Goal: Transaction & Acquisition: Purchase product/service

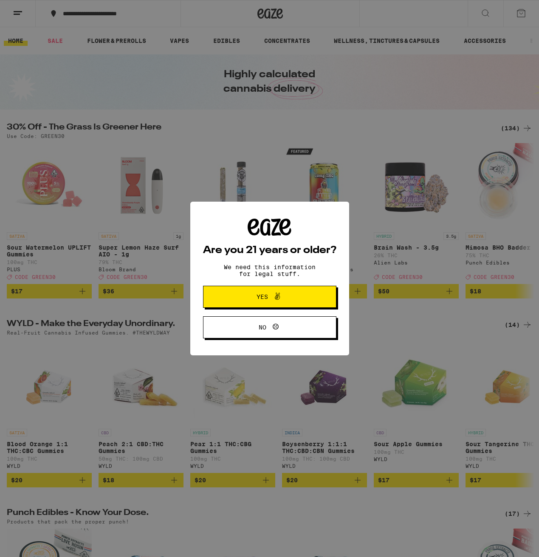
click at [270, 298] on span at bounding box center [275, 296] width 14 height 11
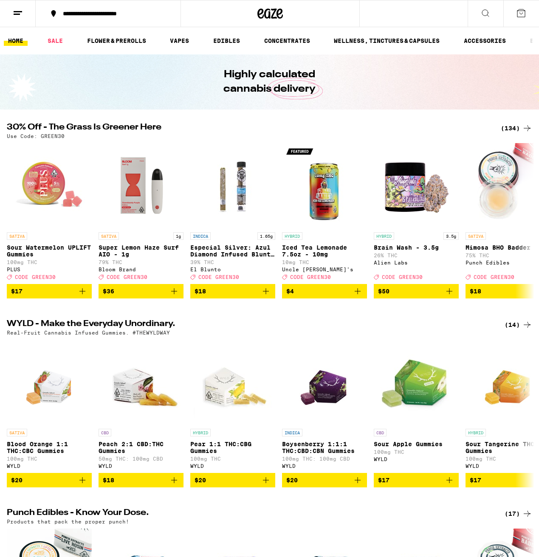
click at [27, 14] on button at bounding box center [18, 13] width 36 height 27
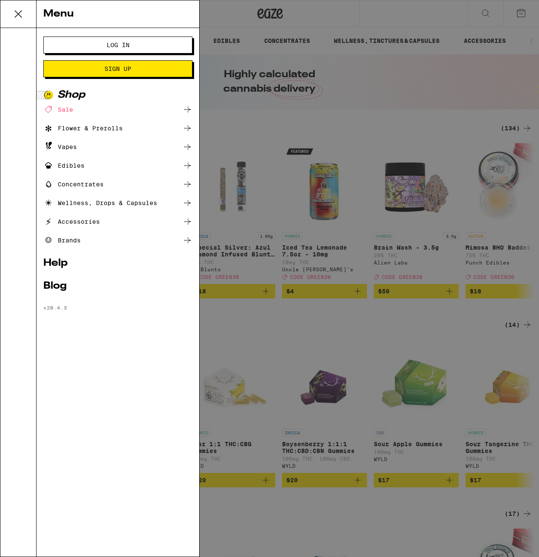
click at [107, 47] on span "Log In" at bounding box center [118, 45] width 23 height 6
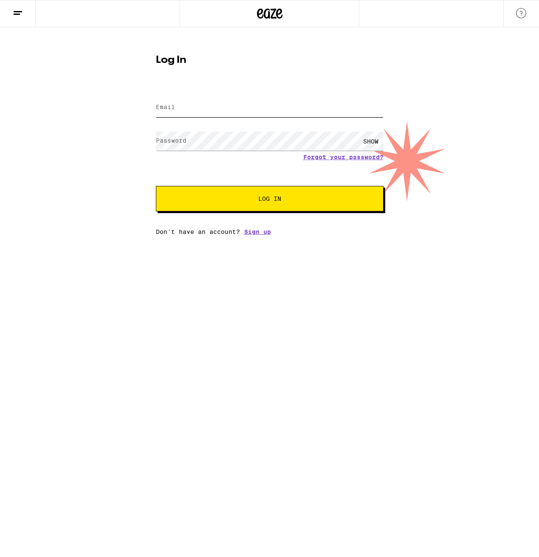
click at [266, 100] on input "Email" at bounding box center [270, 107] width 228 height 19
type input "jackschweighauser@gmail.com"
click at [237, 203] on button "Log In" at bounding box center [270, 198] width 228 height 25
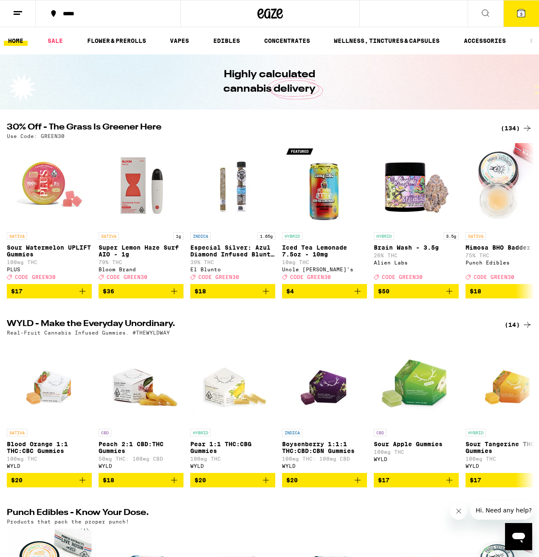
click at [8, 12] on button at bounding box center [18, 13] width 36 height 27
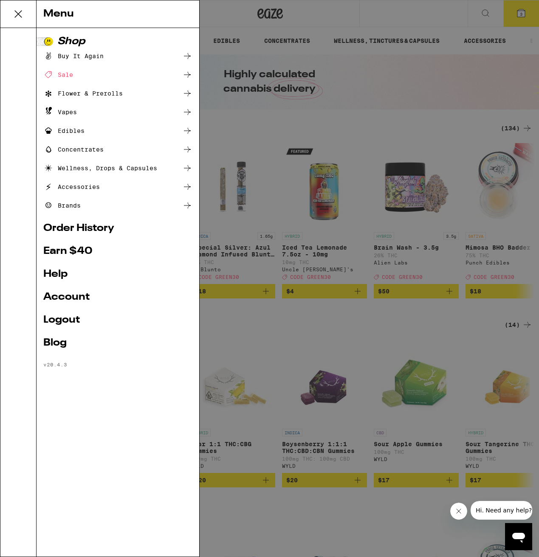
click at [88, 91] on div "Flower & Prerolls" at bounding box center [82, 93] width 79 height 10
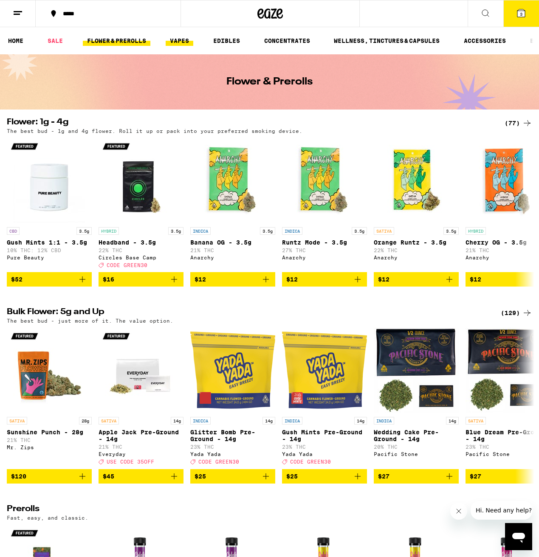
click at [182, 44] on link "VAPES" at bounding box center [180, 41] width 28 height 10
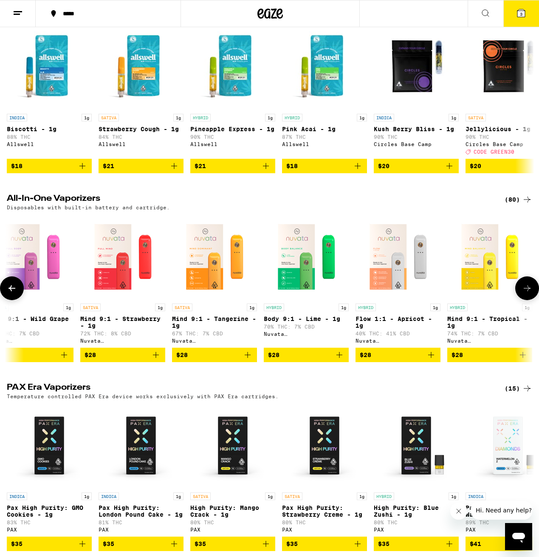
scroll to position [0, 323]
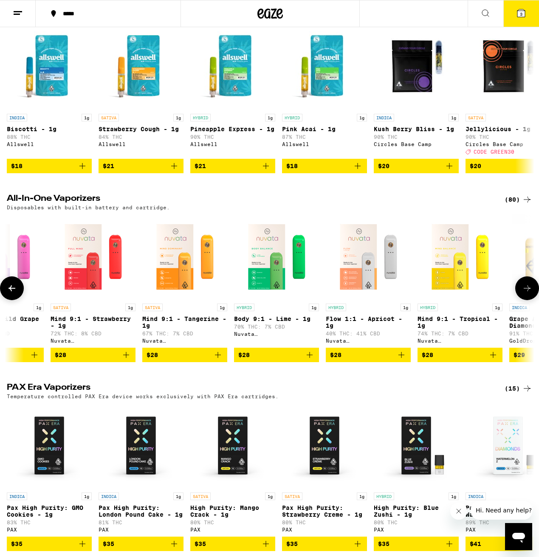
click at [350, 292] on img "Open page for Flow 1:1 - Apricot - 1g from Nuvata (CA)" at bounding box center [368, 256] width 85 height 85
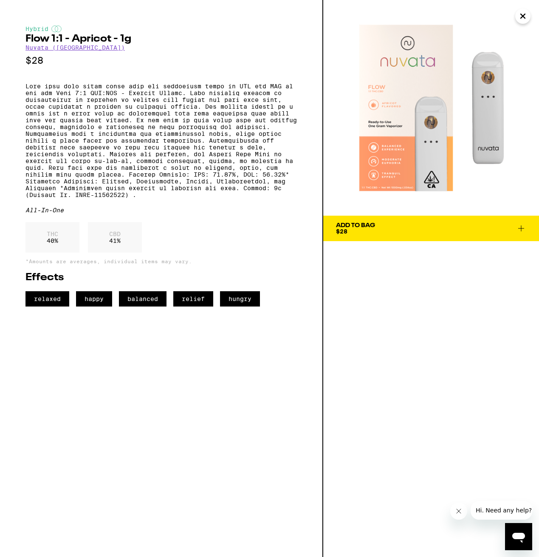
scroll to position [302, 0]
click at [525, 18] on icon "Close" at bounding box center [522, 16] width 10 height 13
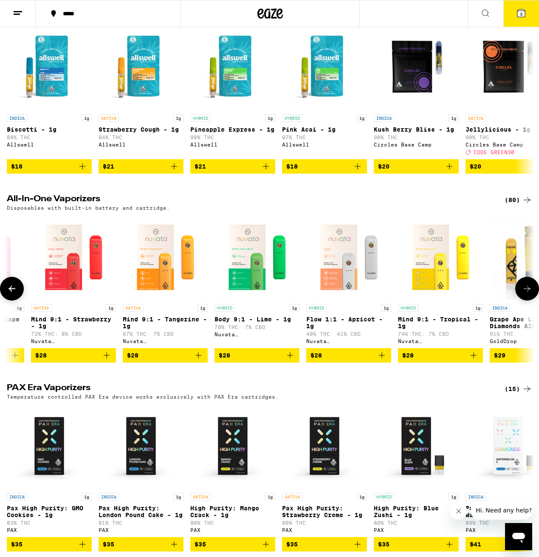
scroll to position [0, 344]
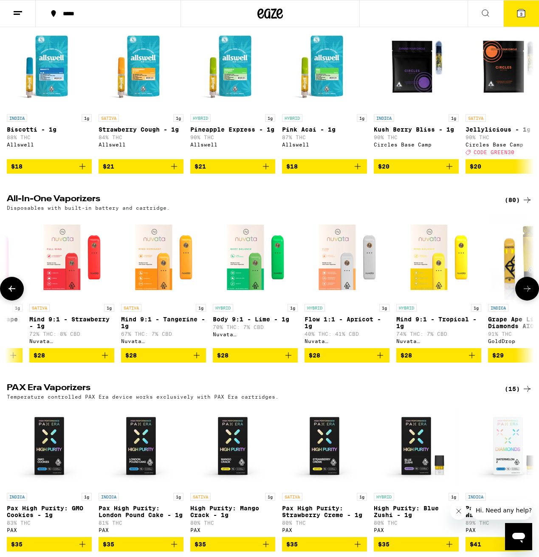
click at [425, 277] on img "Open page for Mind 9:1 - Tropical - 1g from Nuvata (CA)" at bounding box center [438, 257] width 85 height 85
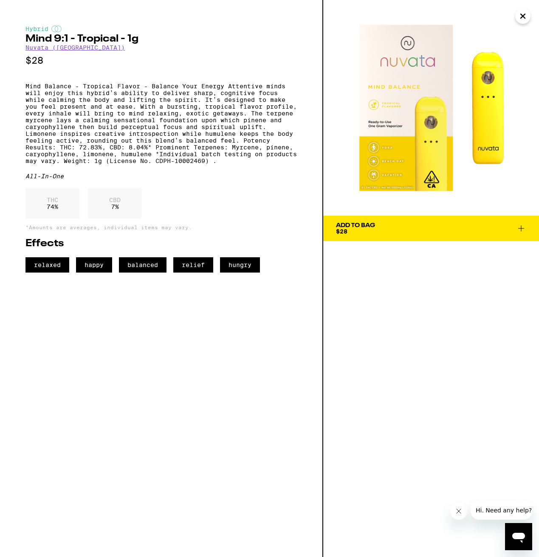
click at [352, 239] on button "Add To Bag $28" at bounding box center [431, 228] width 216 height 25
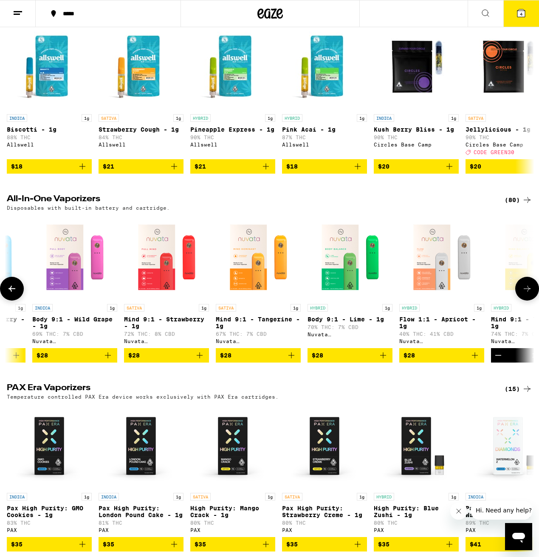
scroll to position [0, 281]
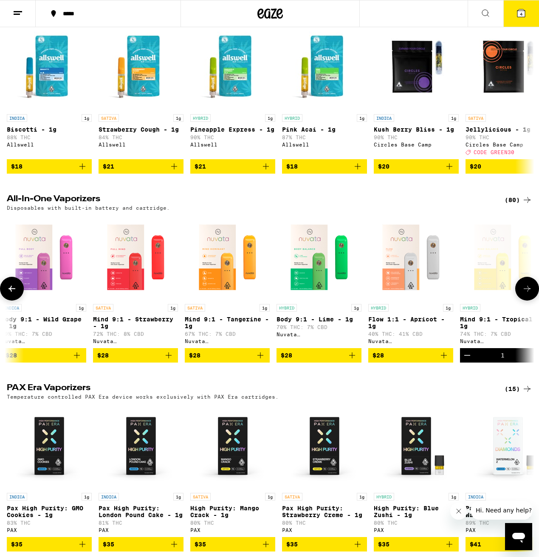
click at [350, 360] on icon "Add to bag" at bounding box center [352, 355] width 10 height 10
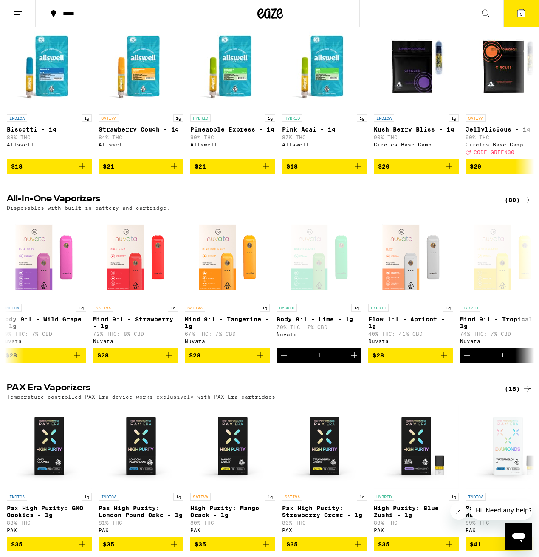
click at [527, 12] on button "5" at bounding box center [521, 13] width 36 height 26
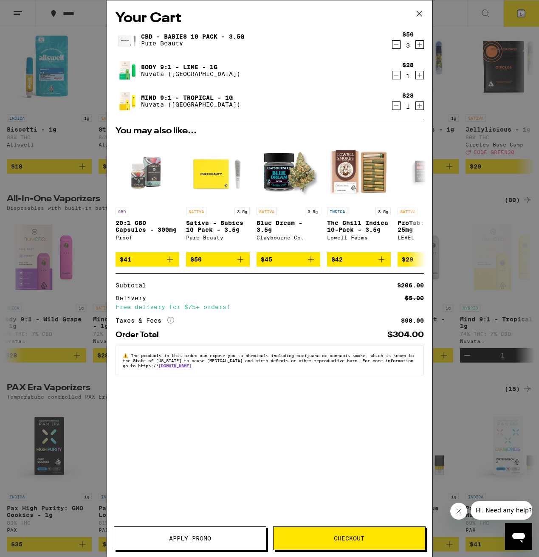
click at [399, 45] on icon "Decrement" at bounding box center [396, 44] width 8 height 10
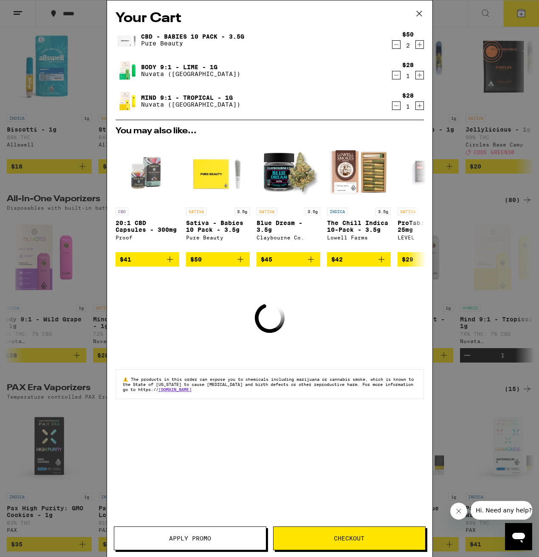
click at [395, 47] on icon "Decrement" at bounding box center [396, 44] width 8 height 10
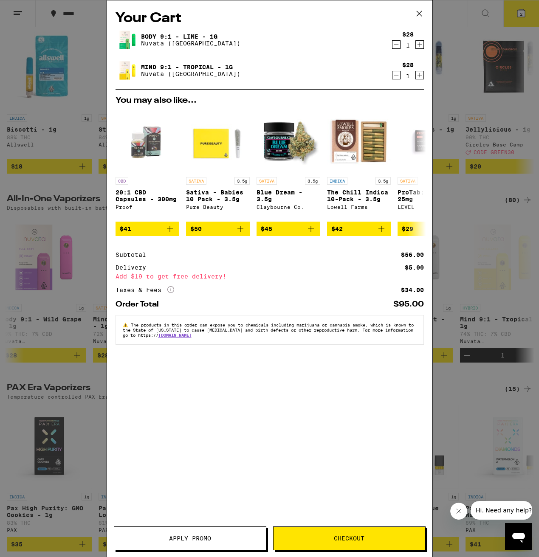
click at [418, 10] on icon at bounding box center [419, 13] width 13 height 13
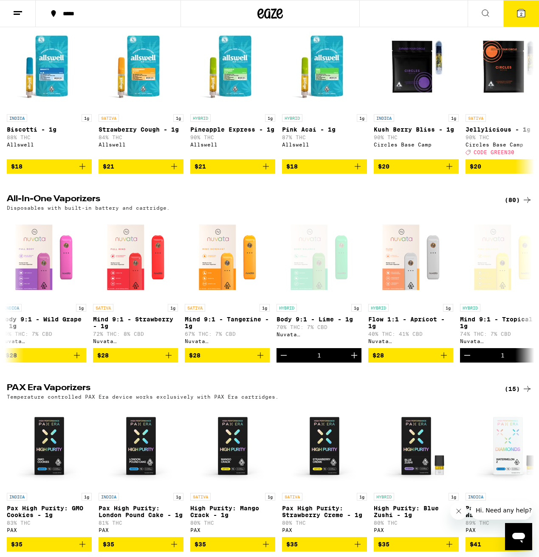
click at [510, 13] on button "2" at bounding box center [521, 13] width 36 height 26
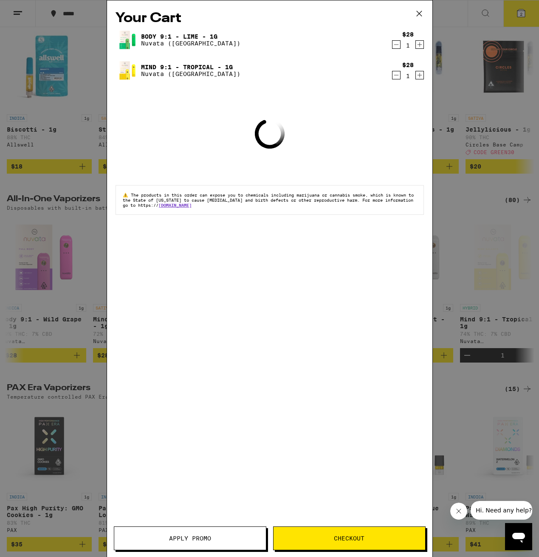
click at [394, 76] on icon "Decrement" at bounding box center [396, 75] width 8 height 10
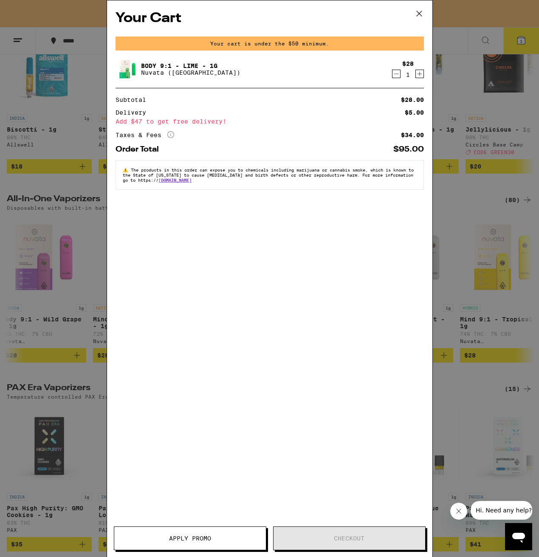
click at [396, 72] on icon "Decrement" at bounding box center [396, 74] width 8 height 10
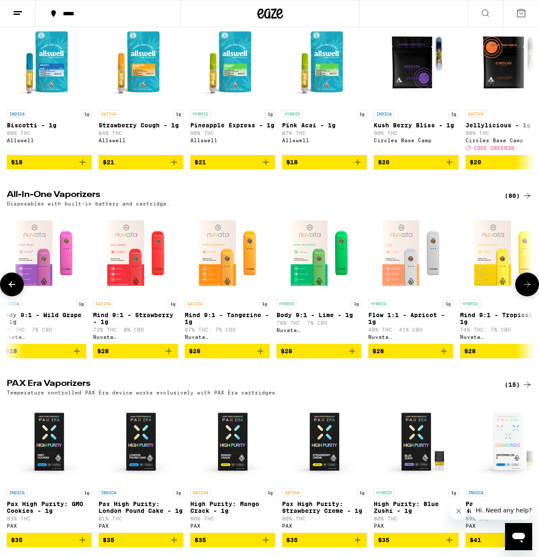
scroll to position [328, 0]
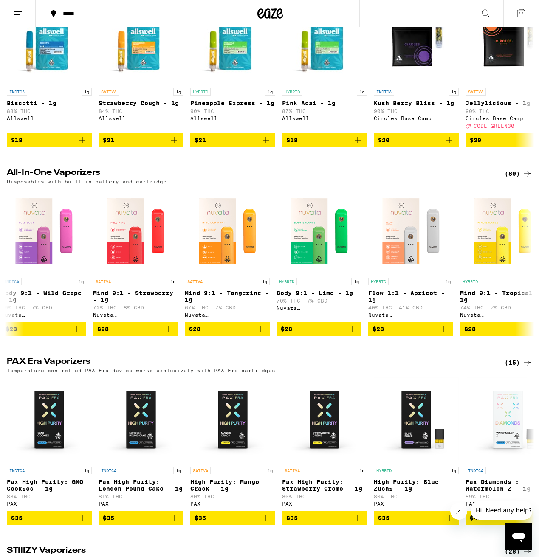
click at [514, 179] on div "(80)" at bounding box center [518, 174] width 28 height 10
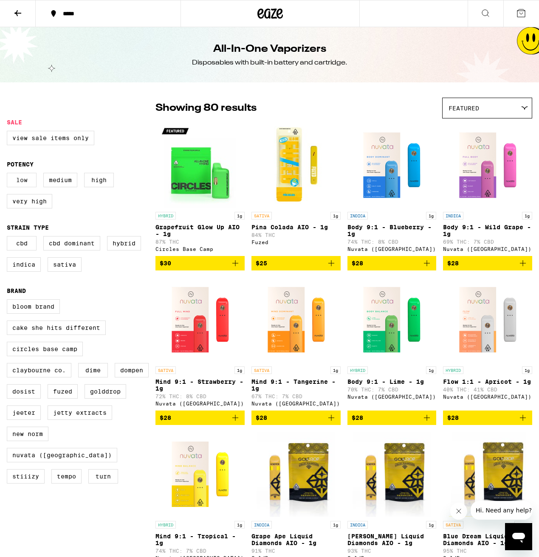
click at [20, 184] on label "Low" at bounding box center [22, 180] width 30 height 14
click at [9, 174] on input "Low" at bounding box center [8, 174] width 0 height 0
checkbox input "true"
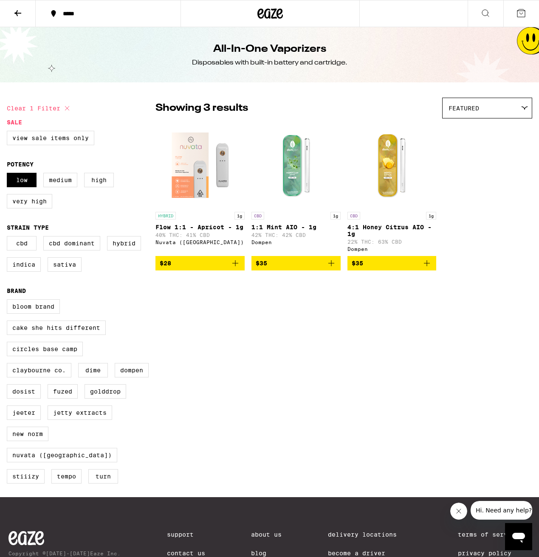
drag, startPoint x: 53, startPoint y: 184, endPoint x: 42, endPoint y: 185, distance: 11.1
click at [53, 184] on label "Medium" at bounding box center [60, 180] width 34 height 14
click at [9, 174] on input "Medium" at bounding box center [8, 174] width 0 height 0
checkbox input "true"
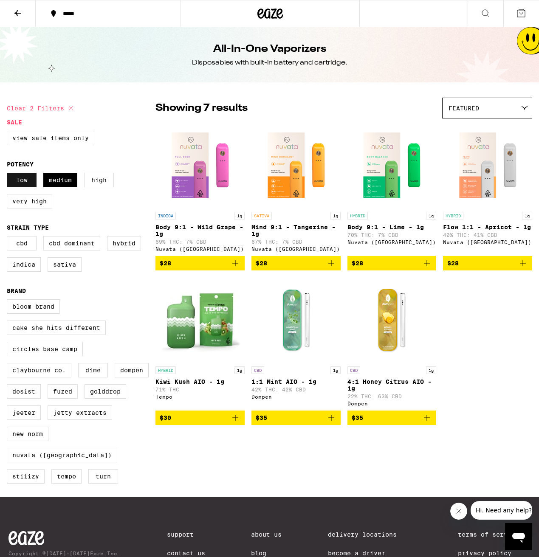
click at [23, 184] on label "Low" at bounding box center [22, 180] width 30 height 14
click at [9, 174] on input "Low" at bounding box center [8, 174] width 0 height 0
checkbox input "false"
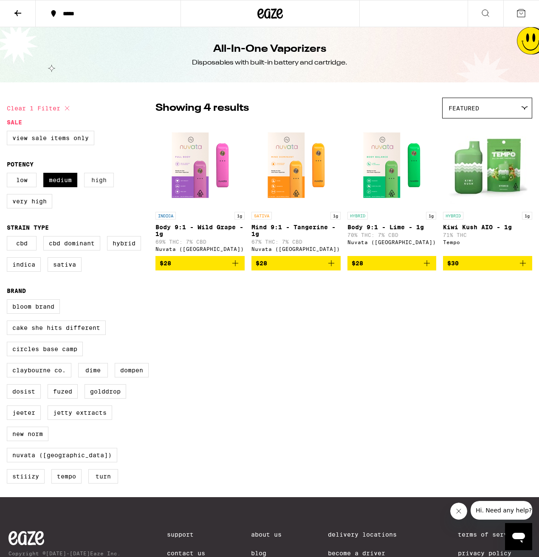
click at [102, 186] on label "High" at bounding box center [99, 180] width 30 height 14
click at [9, 174] on input "High" at bounding box center [8, 174] width 0 height 0
checkbox input "true"
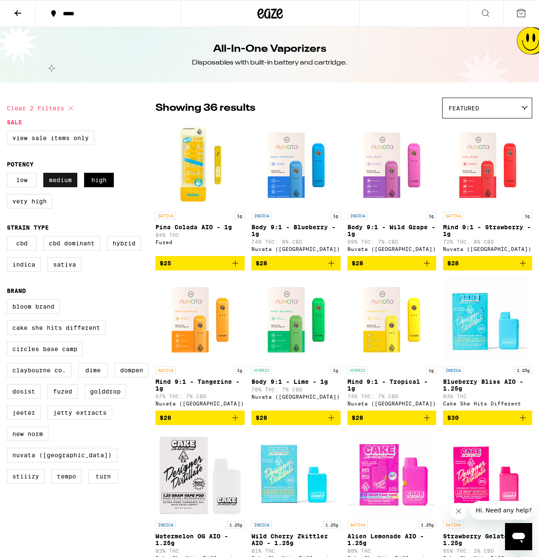
click at [56, 187] on label "Medium" at bounding box center [60, 180] width 34 height 14
click at [9, 174] on input "Medium" at bounding box center [8, 174] width 0 height 0
checkbox input "false"
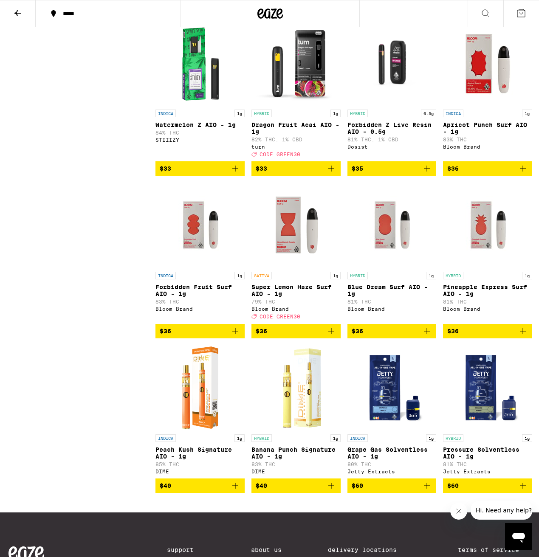
scroll to position [876, 0]
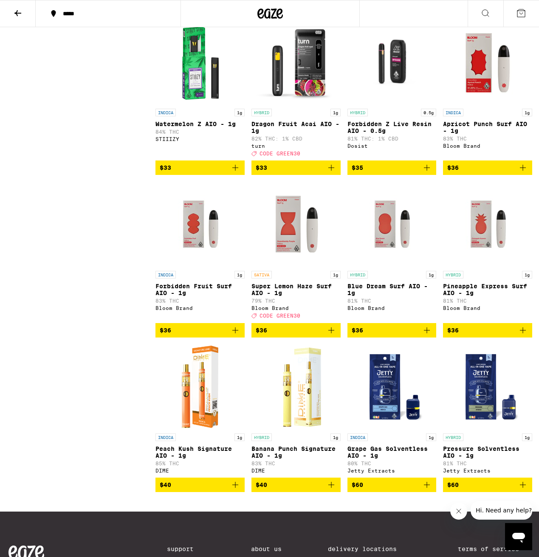
click at [390, 267] on img "Open page for Blue Dream Surf AIO - 1g from Bloom Brand" at bounding box center [391, 224] width 85 height 85
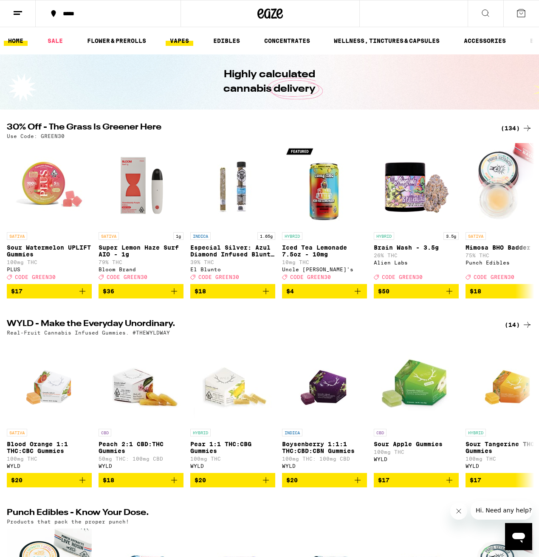
click at [176, 40] on link "VAPES" at bounding box center [180, 41] width 28 height 10
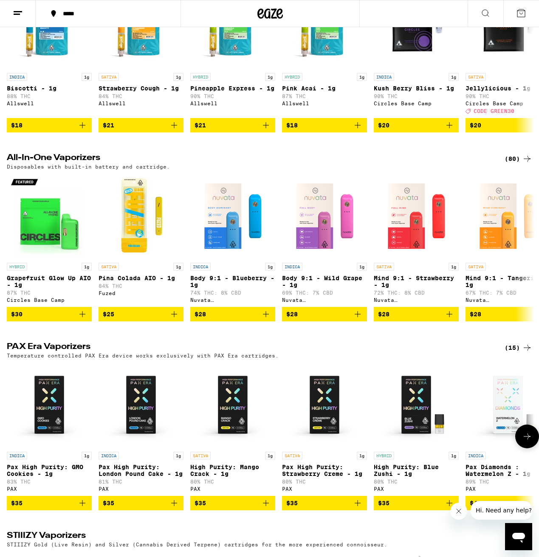
scroll to position [366, 0]
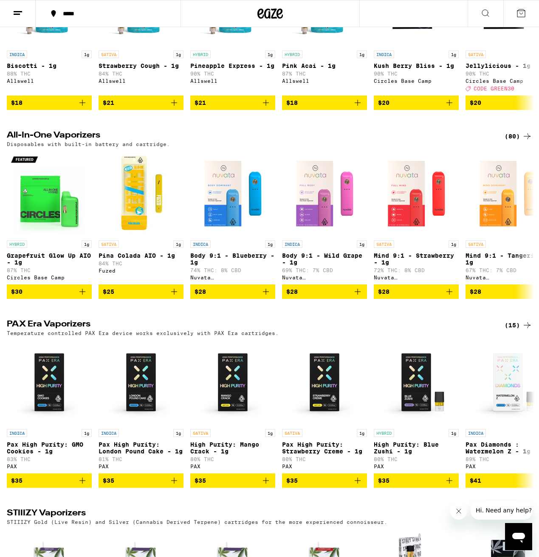
click at [513, 141] on div "(80)" at bounding box center [518, 136] width 28 height 10
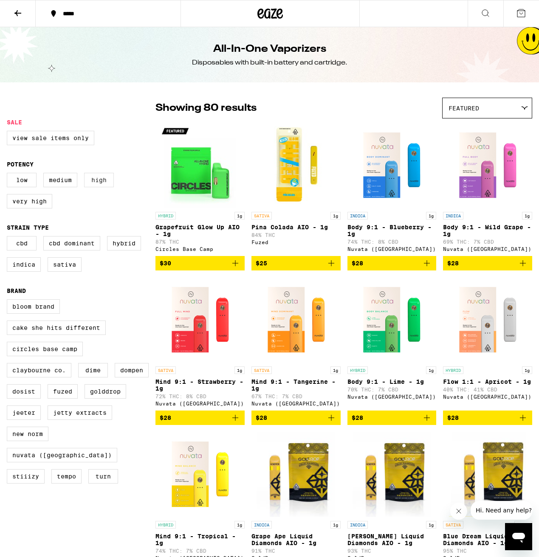
click at [99, 186] on label "High" at bounding box center [99, 180] width 30 height 14
click at [9, 174] on input "High" at bounding box center [8, 174] width 0 height 0
checkbox input "true"
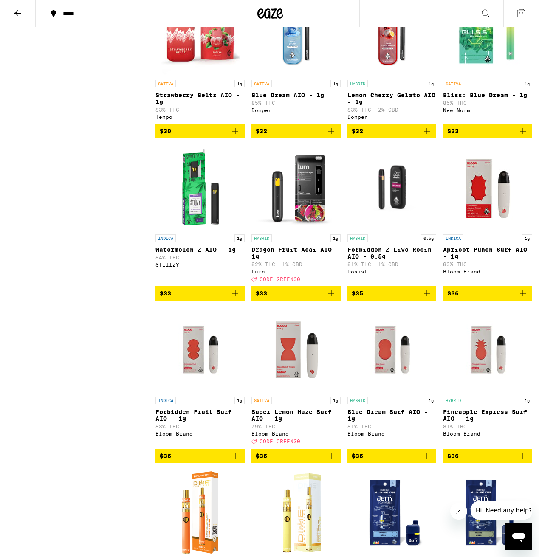
scroll to position [995, 0]
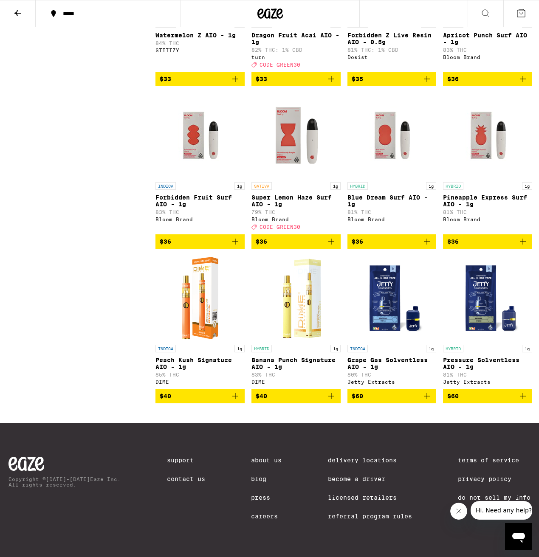
click at [365, 244] on span "$36" at bounding box center [391, 241] width 81 height 10
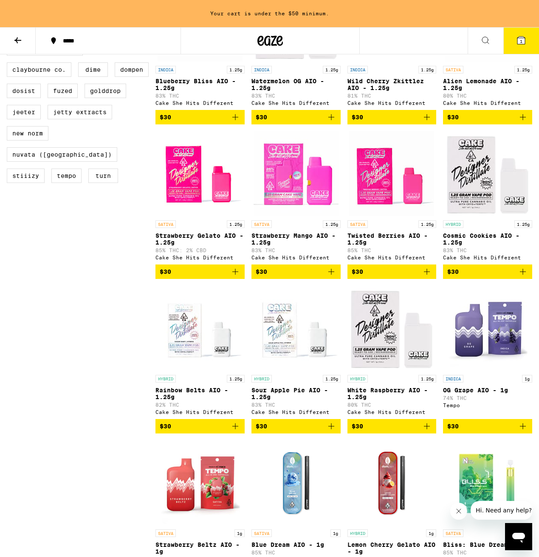
scroll to position [0, 0]
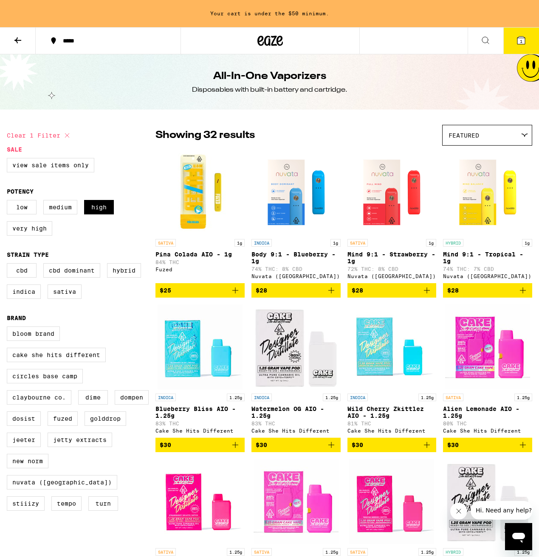
click at [11, 40] on button at bounding box center [18, 41] width 36 height 27
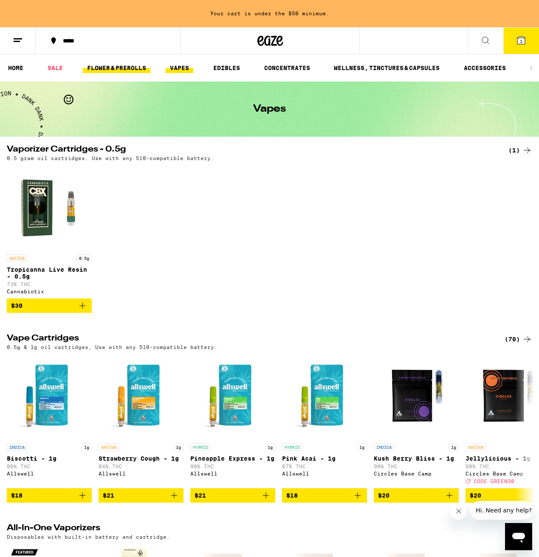
click at [129, 64] on link "FLOWER & PREROLLS" at bounding box center [116, 68] width 67 height 10
click at [522, 43] on icon at bounding box center [521, 41] width 8 height 8
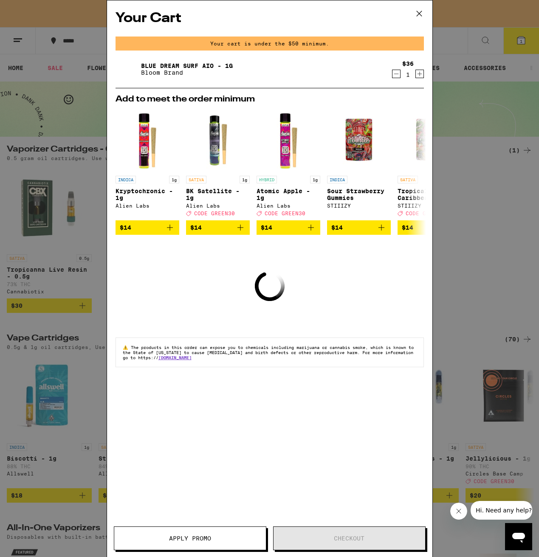
click at [417, 12] on icon at bounding box center [418, 13] width 5 height 5
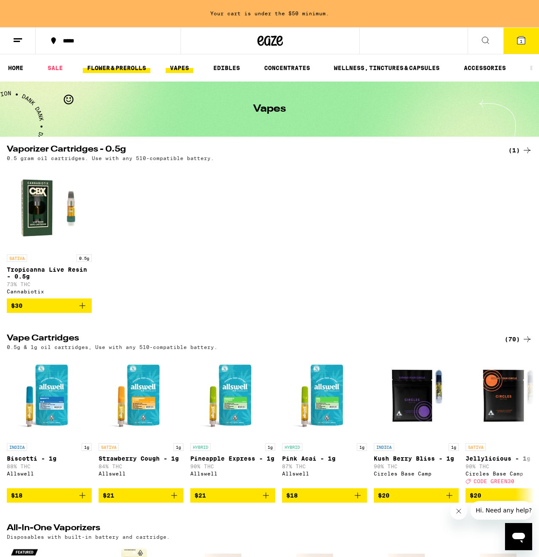
click at [127, 66] on link "FLOWER & PREROLLS" at bounding box center [116, 68] width 67 height 10
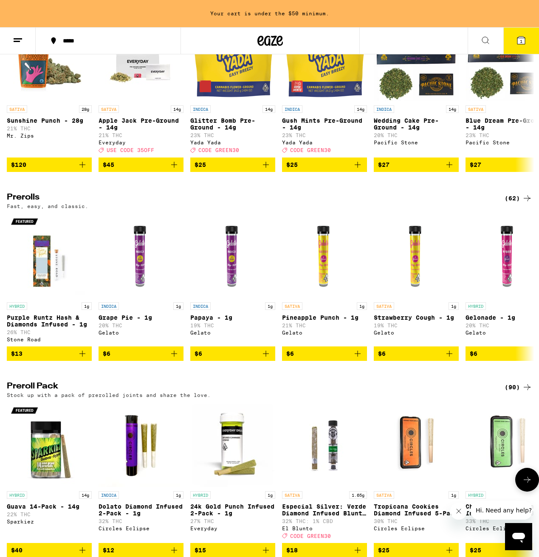
scroll to position [380, 0]
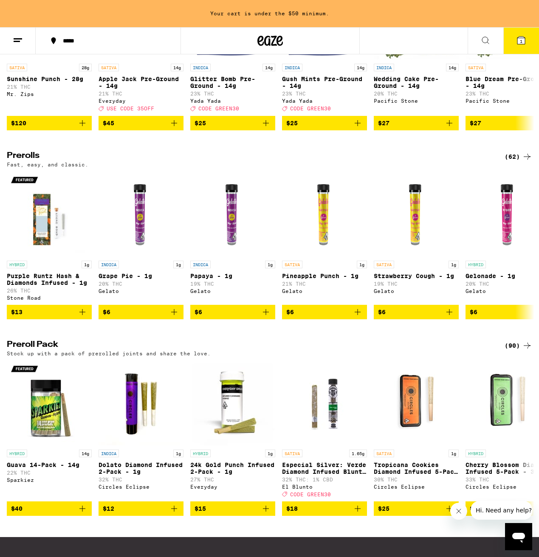
click at [519, 161] on div "Flower: 1g - 4g (77) The best bud - 1g and 4g flower. Roll it up or pack into y…" at bounding box center [269, 218] width 539 height 906
click at [517, 162] on div "(62)" at bounding box center [518, 157] width 28 height 10
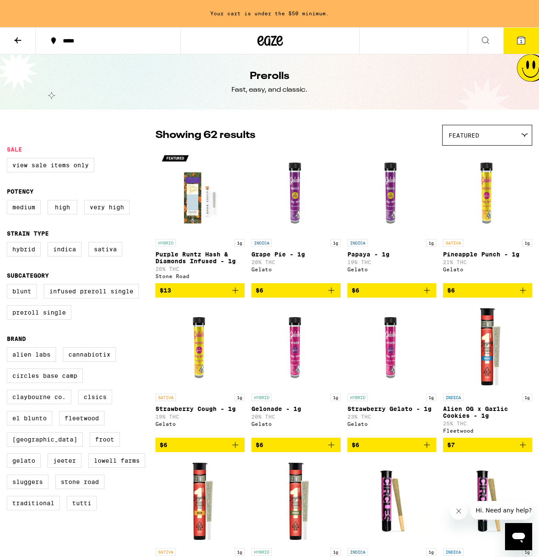
click at [481, 135] on div "Featured" at bounding box center [486, 135] width 89 height 20
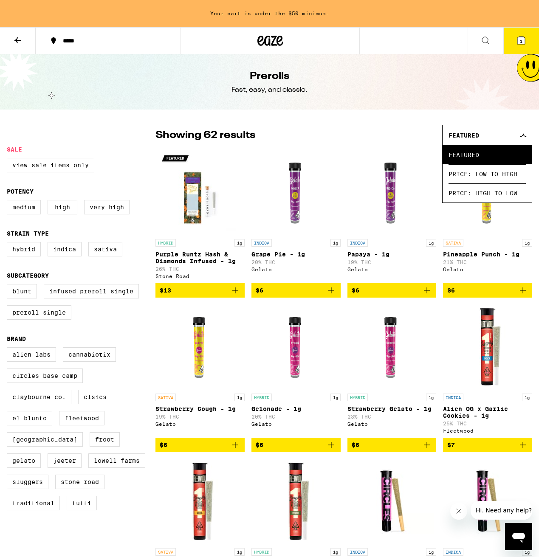
click at [28, 212] on label "Medium" at bounding box center [24, 207] width 34 height 14
click at [9, 202] on input "Medium" at bounding box center [8, 201] width 0 height 0
checkbox input "true"
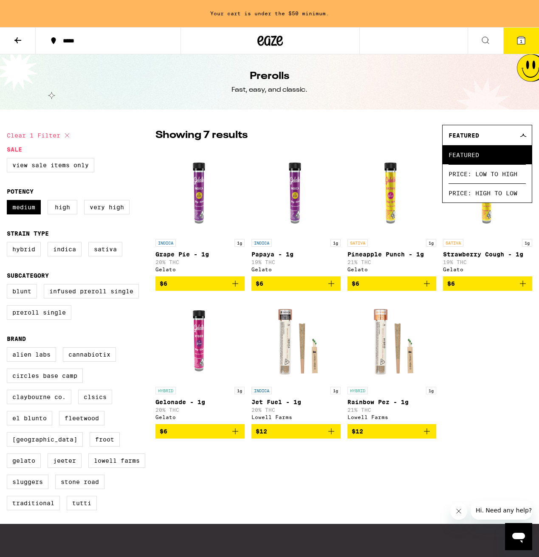
click at [466, 432] on div "INDICA 1g Grape Pie - 1g 20% THC Gelato $6 INDICA 1g Papaya - 1g 19% THC Gelato…" at bounding box center [343, 294] width 377 height 289
click at [22, 45] on button at bounding box center [18, 41] width 36 height 27
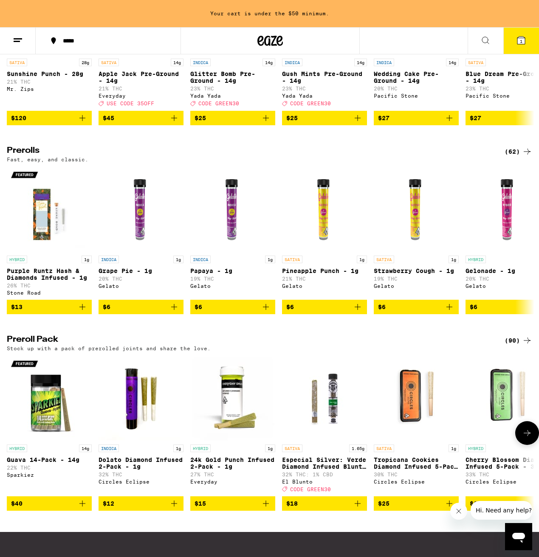
scroll to position [475, 0]
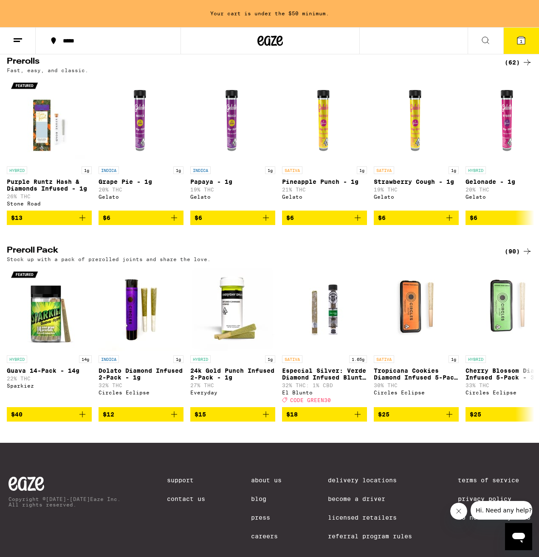
click at [517, 262] on div "Stock up with a pack of prerolled joints and share the love." at bounding box center [269, 259] width 525 height 6
click at [515, 256] on div "(90)" at bounding box center [518, 251] width 28 height 10
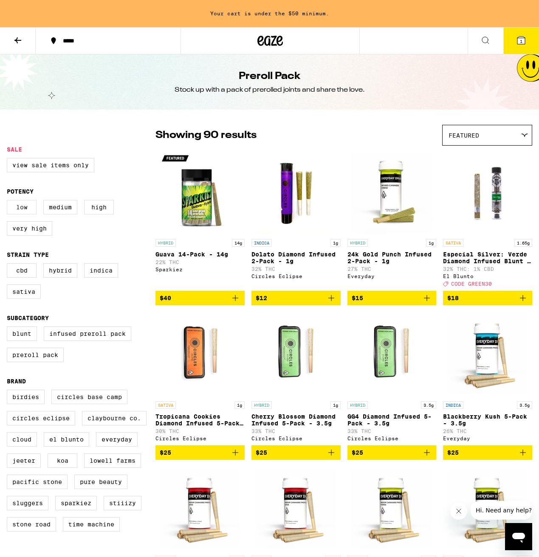
click at [21, 210] on label "Low" at bounding box center [22, 207] width 30 height 14
click at [9, 202] on input "Low" at bounding box center [8, 201] width 0 height 0
checkbox input "true"
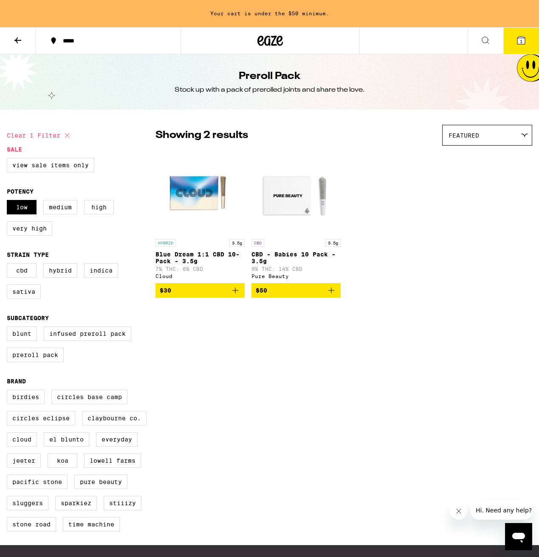
click at [309, 295] on span "$50" at bounding box center [296, 290] width 81 height 10
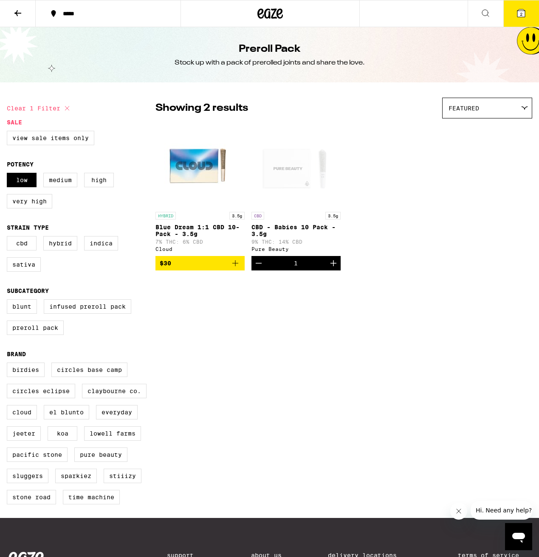
click at [517, 10] on icon at bounding box center [521, 13] width 8 height 8
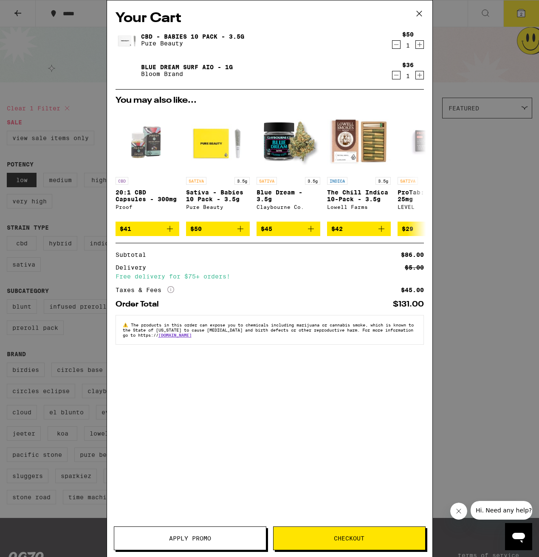
click at [167, 37] on link "CBD - Babies 10 Pack - 3.5g" at bounding box center [192, 36] width 103 height 7
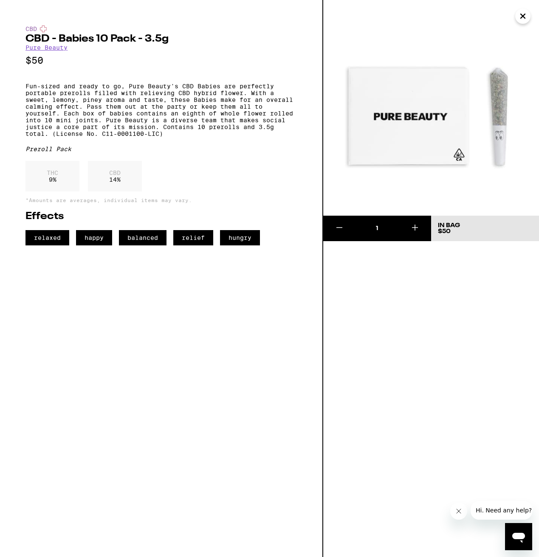
click at [521, 15] on icon "Close" at bounding box center [522, 16] width 10 height 13
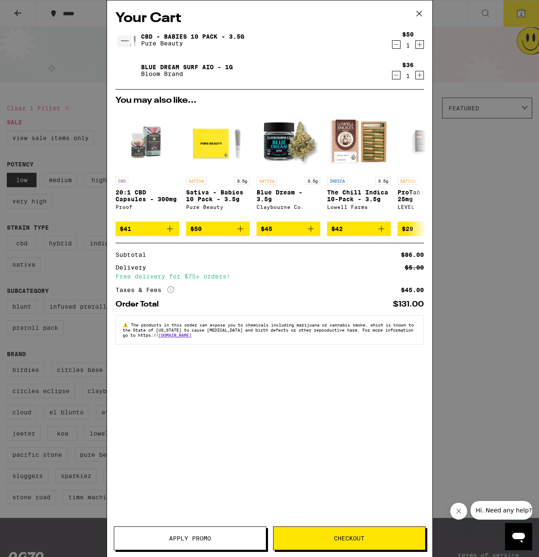
click at [351, 534] on button "Checkout" at bounding box center [349, 538] width 152 height 24
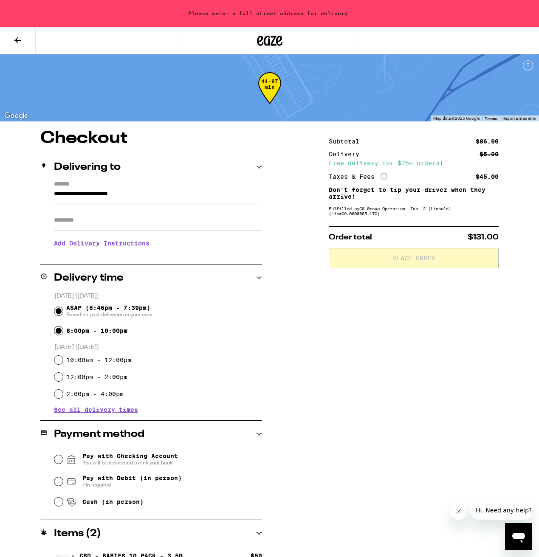
click at [59, 332] on input "8:00pm - 10:00pm" at bounding box center [58, 330] width 8 height 8
radio input "true"
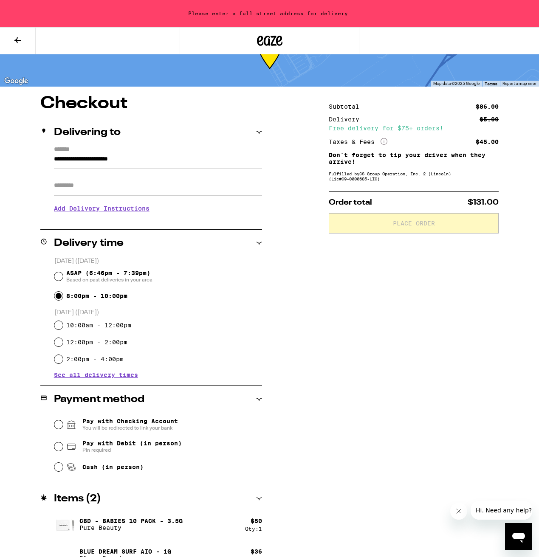
scroll to position [52, 0]
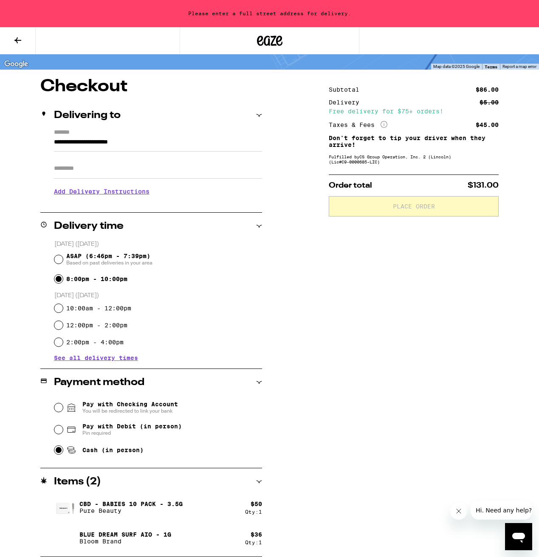
click at [58, 451] on input "Cash (in person)" at bounding box center [58, 450] width 8 height 8
radio input "true"
click at [133, 195] on h3 "Add Delivery Instructions" at bounding box center [158, 192] width 208 height 20
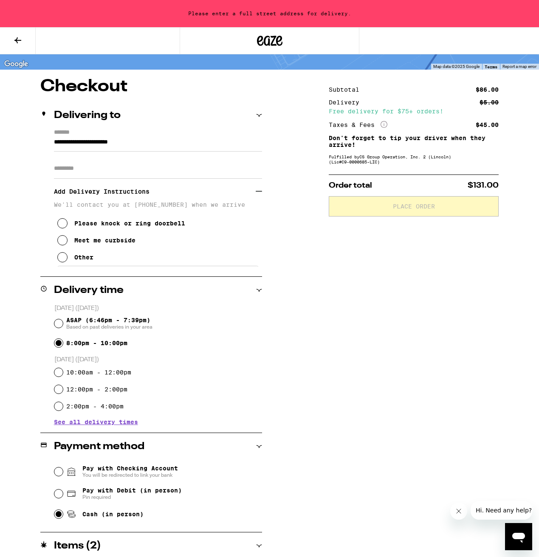
click at [61, 242] on icon at bounding box center [62, 240] width 10 height 10
click at [98, 142] on input "**********" at bounding box center [158, 144] width 208 height 14
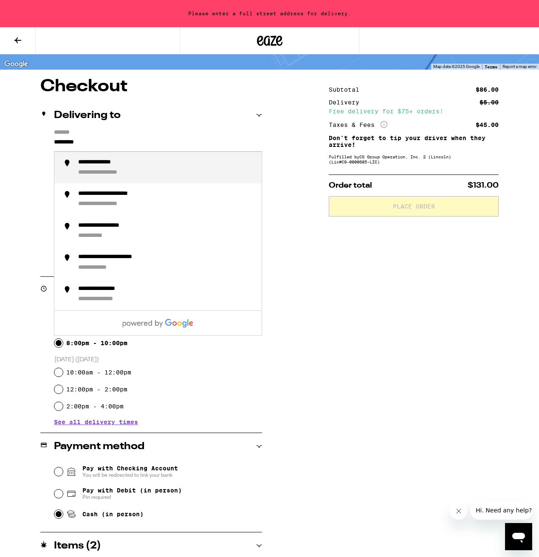
click at [133, 157] on li "**********" at bounding box center [157, 168] width 207 height 32
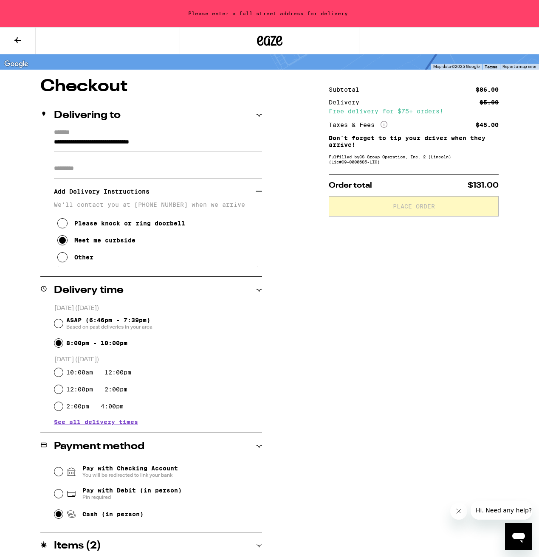
type input "**********"
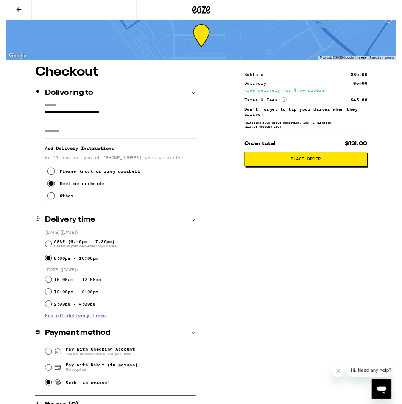
scroll to position [0, 0]
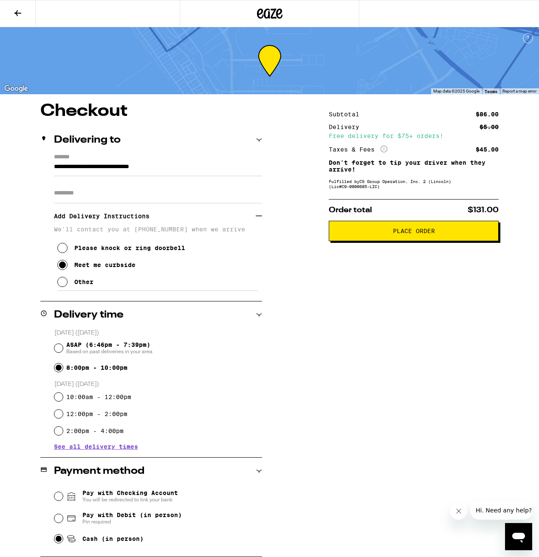
click at [395, 234] on span "Place Order" at bounding box center [414, 231] width 42 height 6
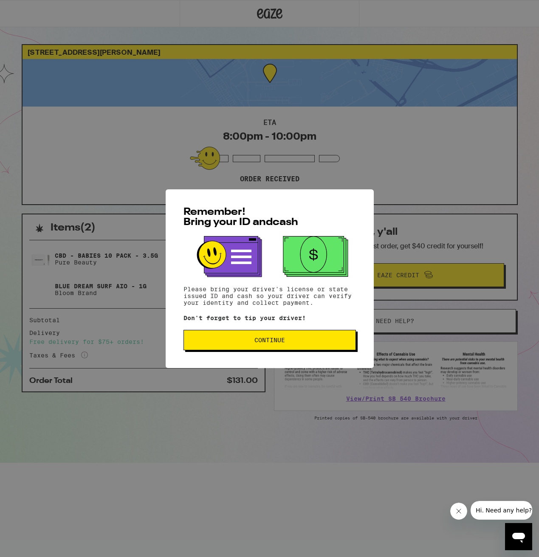
click at [278, 348] on button "Continue" at bounding box center [269, 340] width 172 height 20
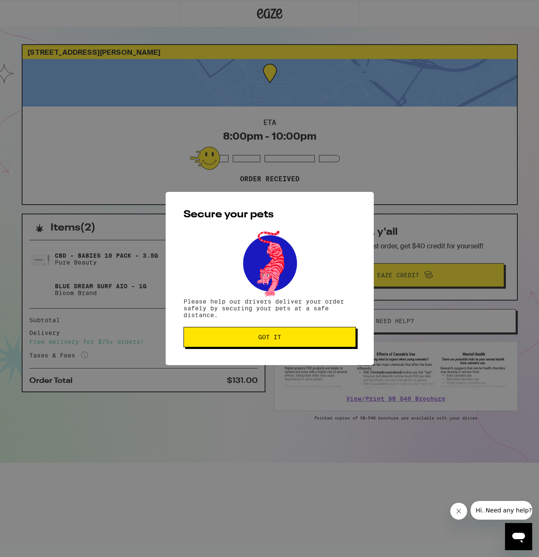
click at [256, 344] on button "Got it" at bounding box center [269, 337] width 172 height 20
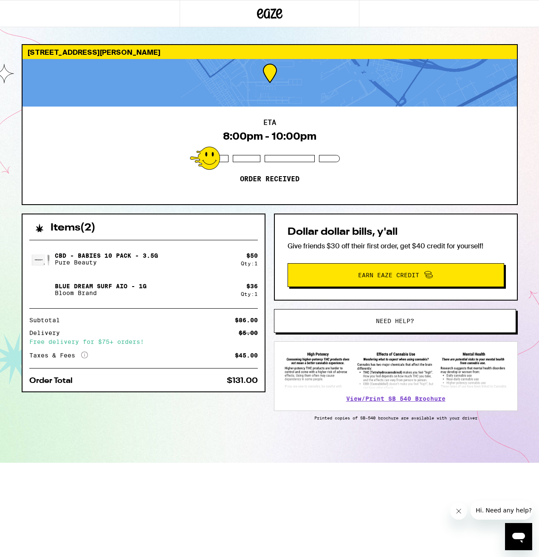
click at [220, 463] on html "[STREET_ADDRESS][PERSON_NAME] ETA 8:00pm - 10:00pm Order received Items ( 2 ) C…" at bounding box center [269, 231] width 539 height 463
